Goal: Navigation & Orientation: Find specific page/section

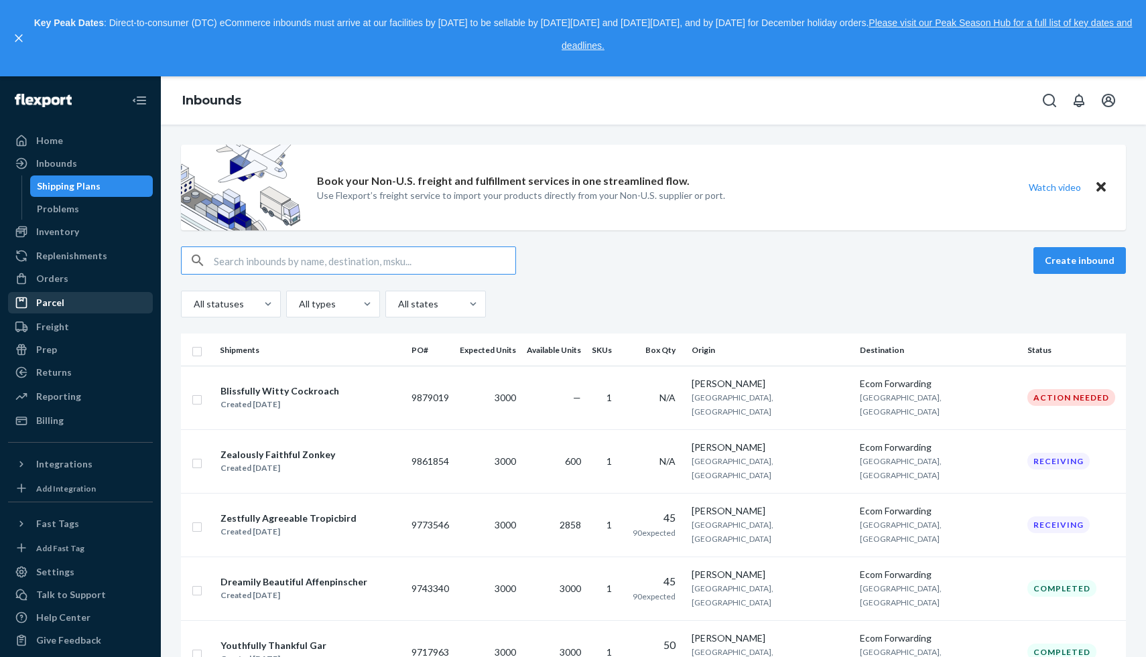
scroll to position [195, 0]
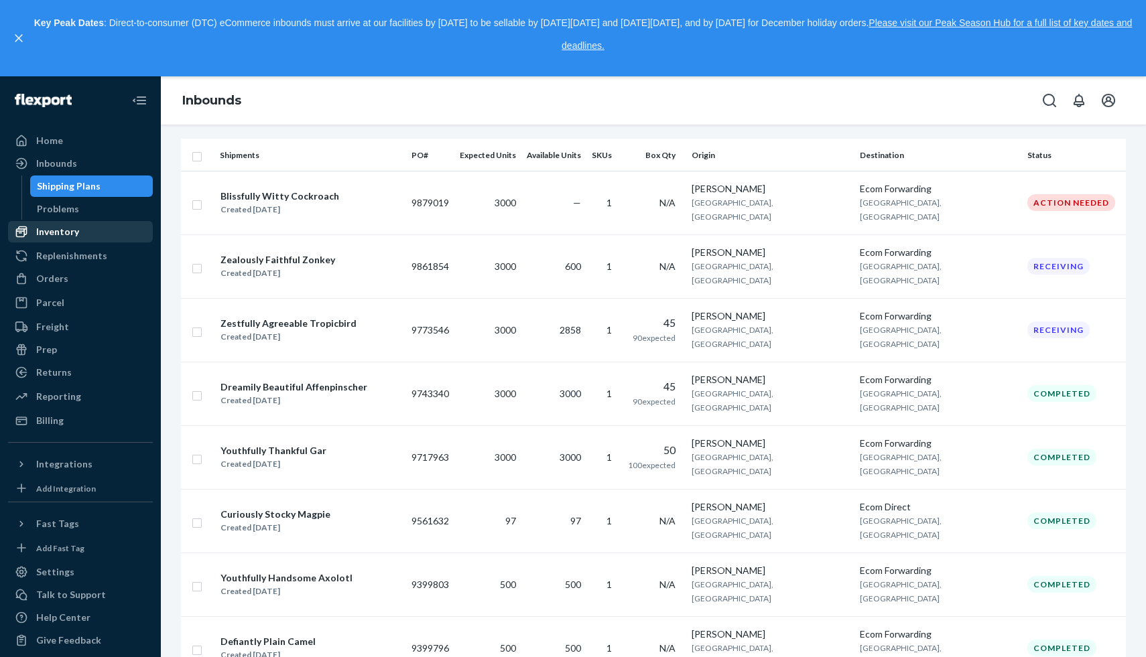
click at [62, 233] on div "Inventory" at bounding box center [57, 231] width 43 height 13
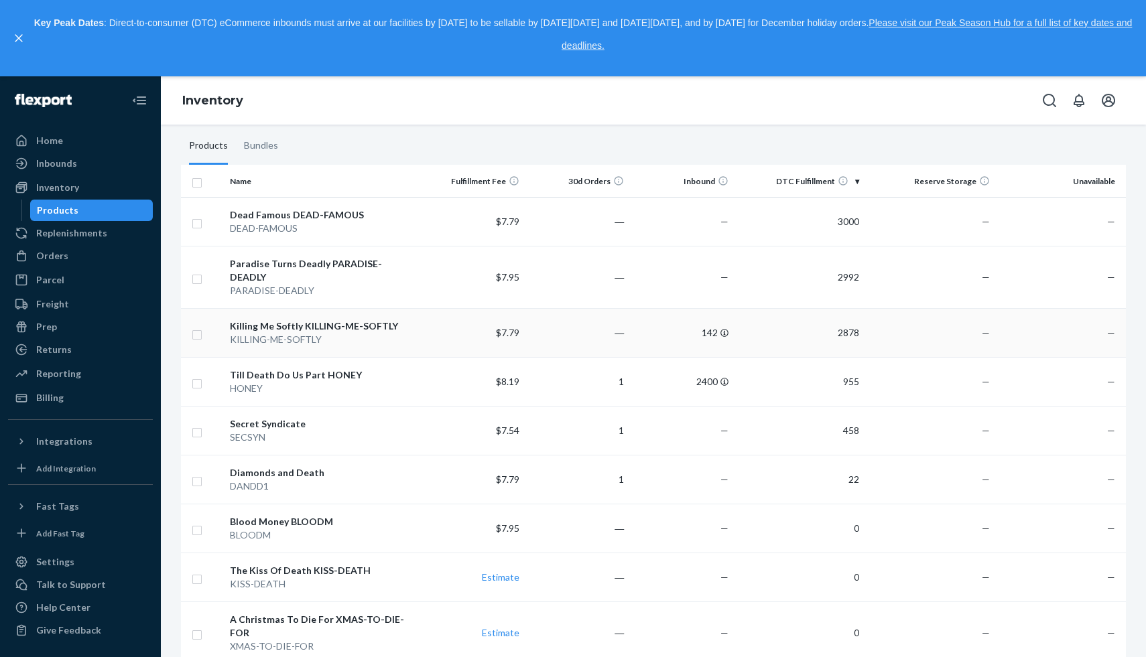
scroll to position [111, 0]
click at [13, 48] on div at bounding box center [22, 38] width 20 height 52
click at [16, 46] on div at bounding box center [22, 38] width 20 height 52
click at [17, 40] on icon "close," at bounding box center [18, 38] width 7 height 7
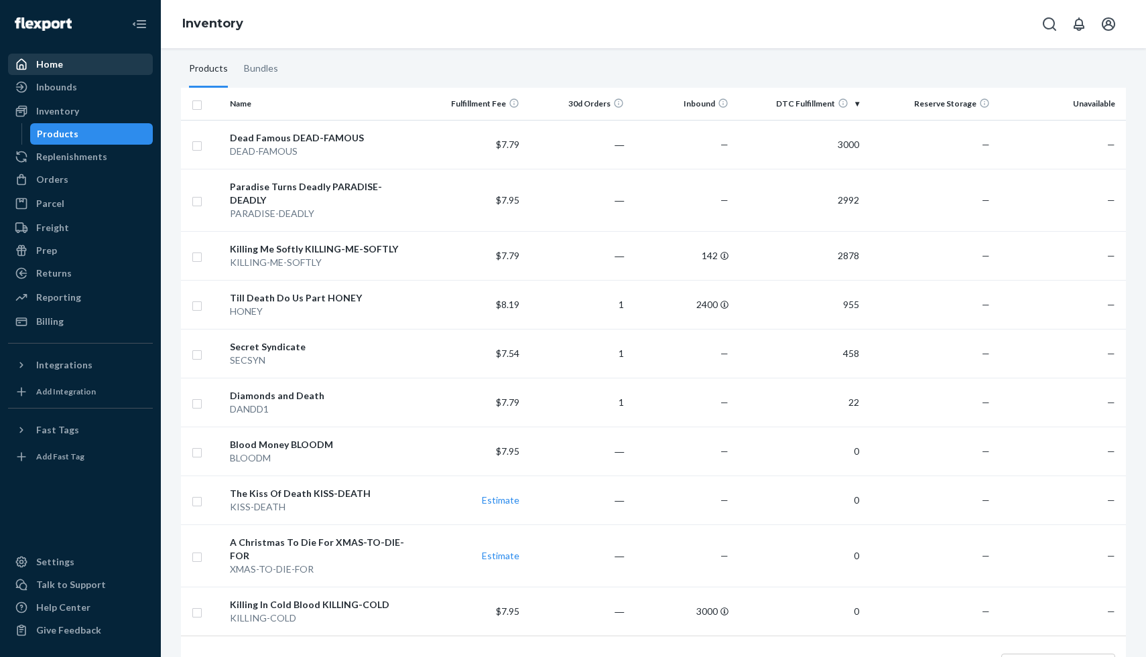
click at [86, 66] on div "Home" at bounding box center [80, 64] width 142 height 19
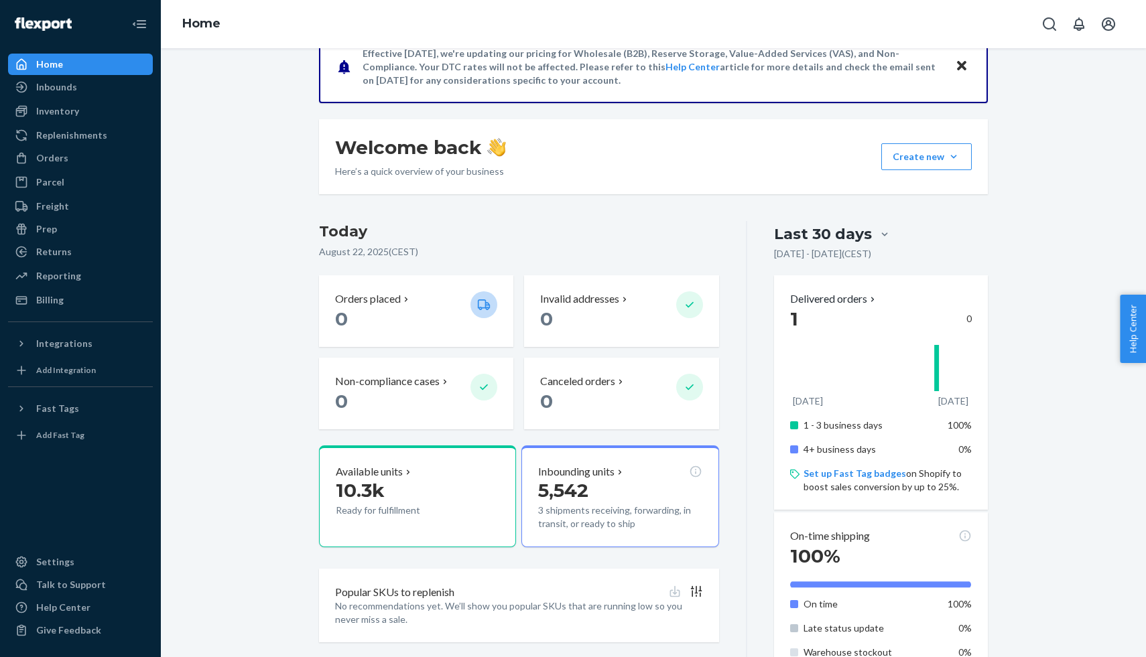
scroll to position [128, 0]
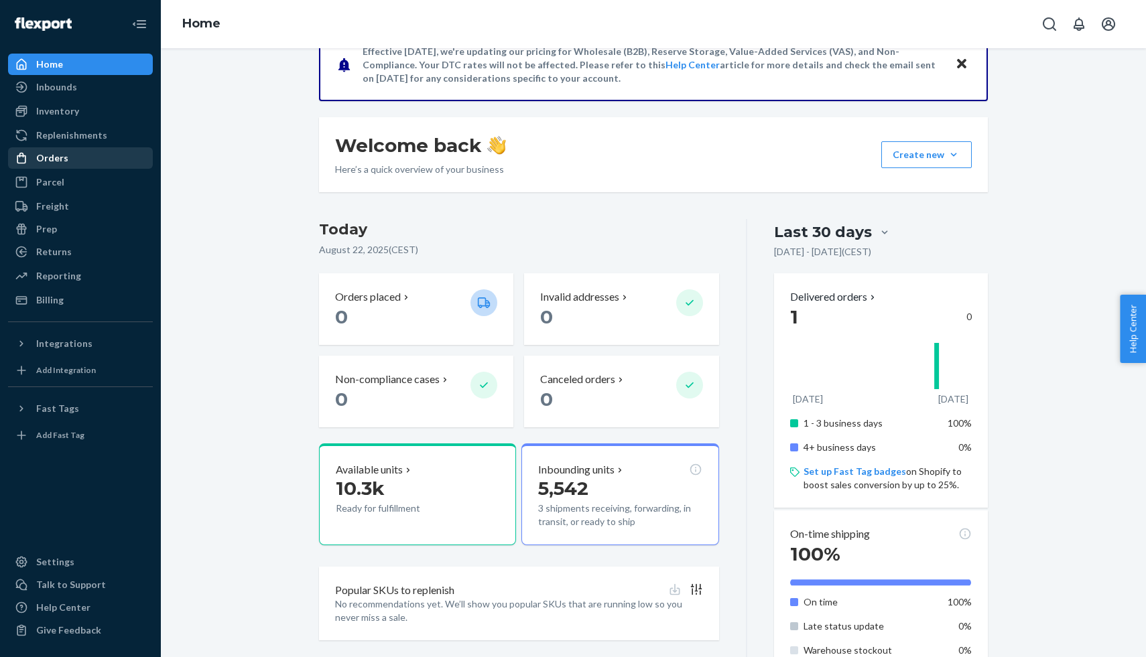
click at [72, 149] on div "Orders" at bounding box center [80, 158] width 142 height 19
